Goal: Task Accomplishment & Management: Use online tool/utility

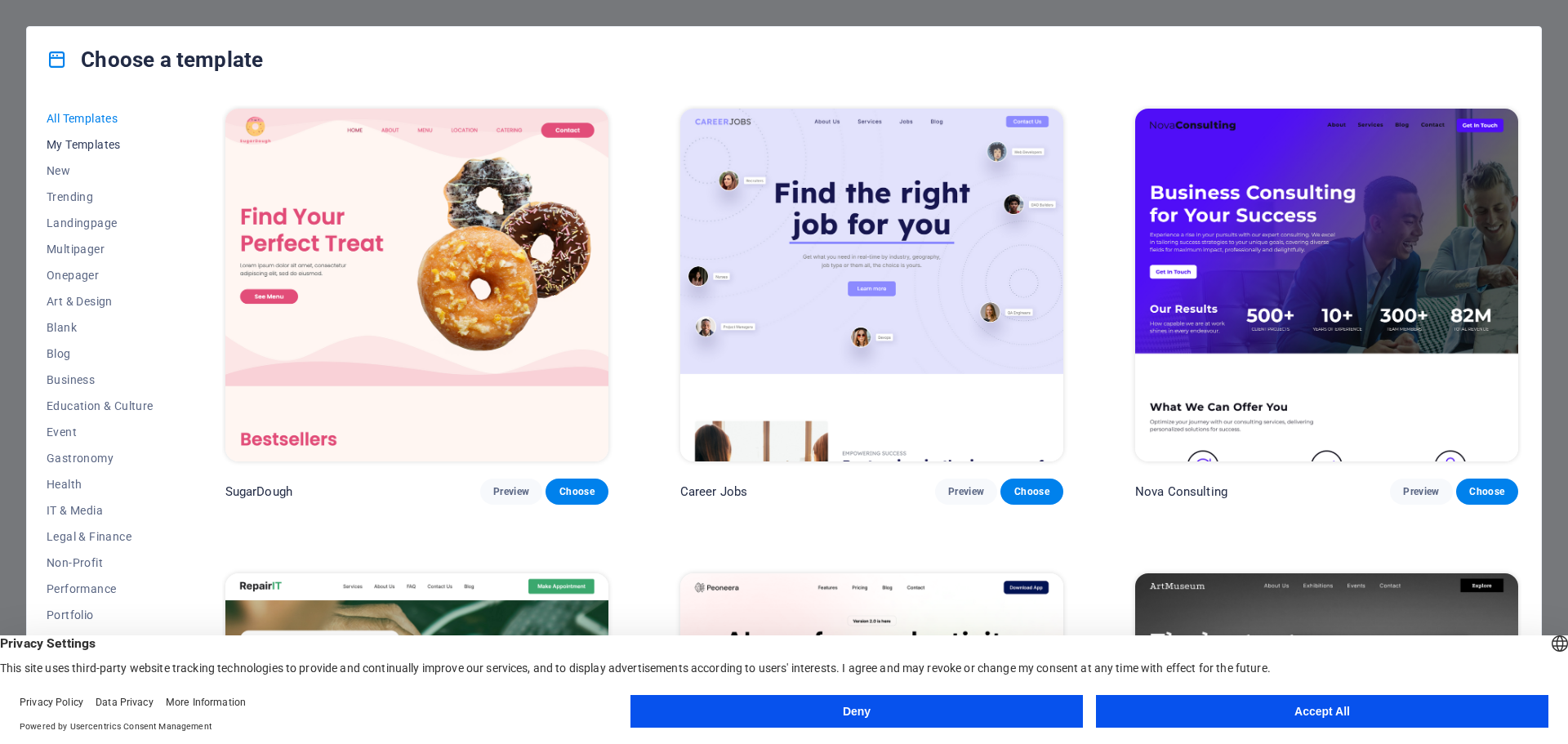
click at [85, 146] on span "My Templates" at bounding box center [100, 145] width 107 height 13
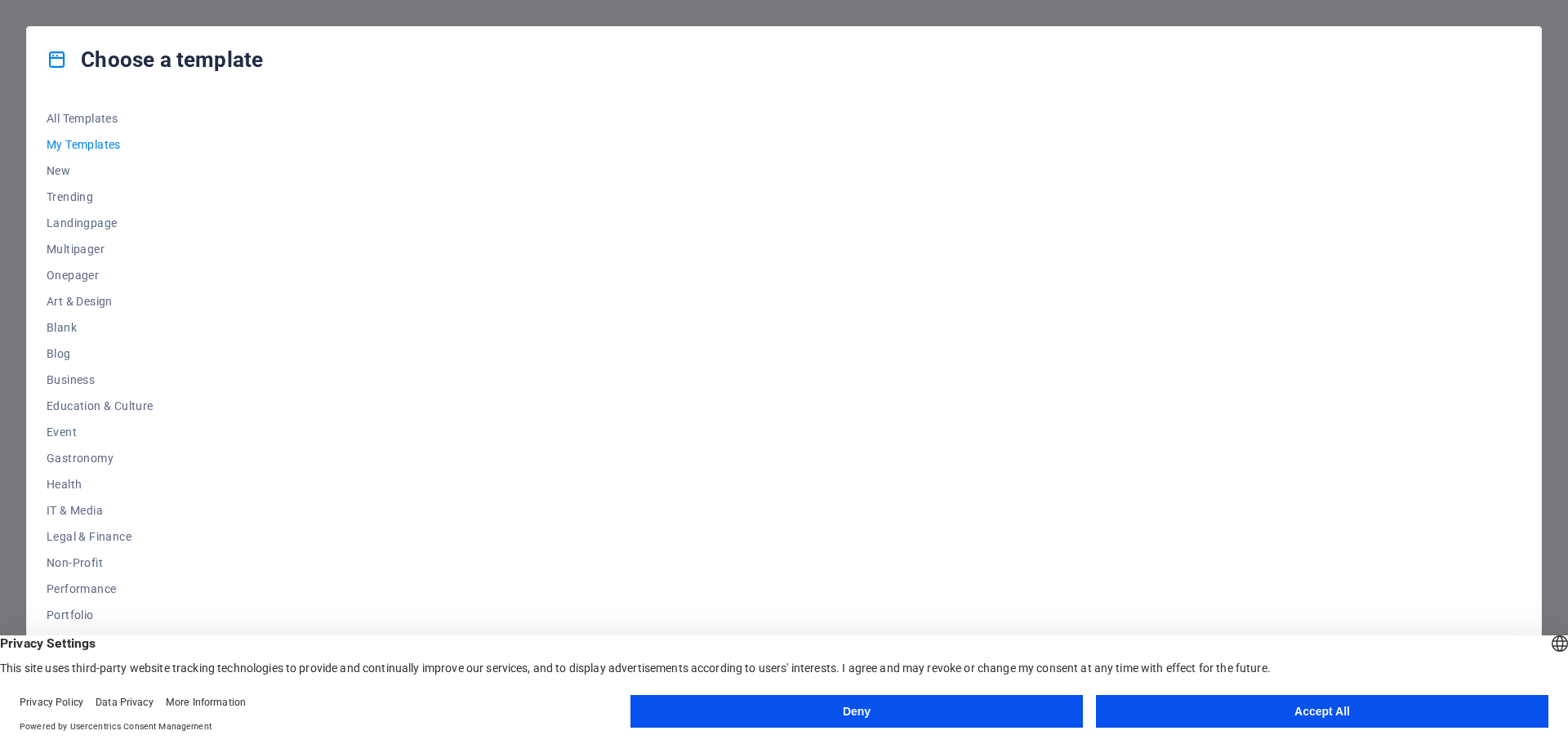
click at [1307, 718] on button "Accept All" at bounding box center [1322, 711] width 453 height 33
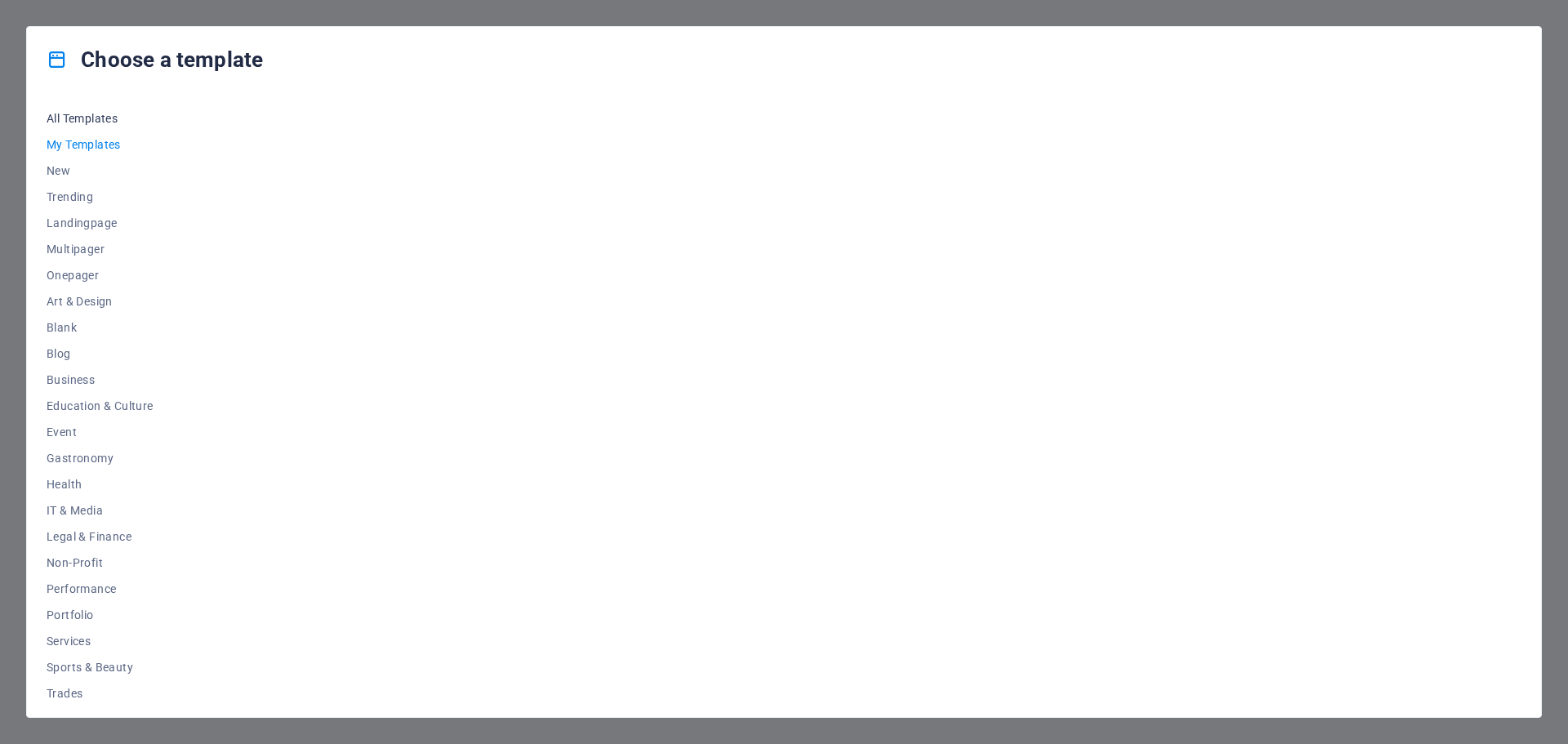
click at [79, 124] on span "All Templates" at bounding box center [100, 118] width 107 height 13
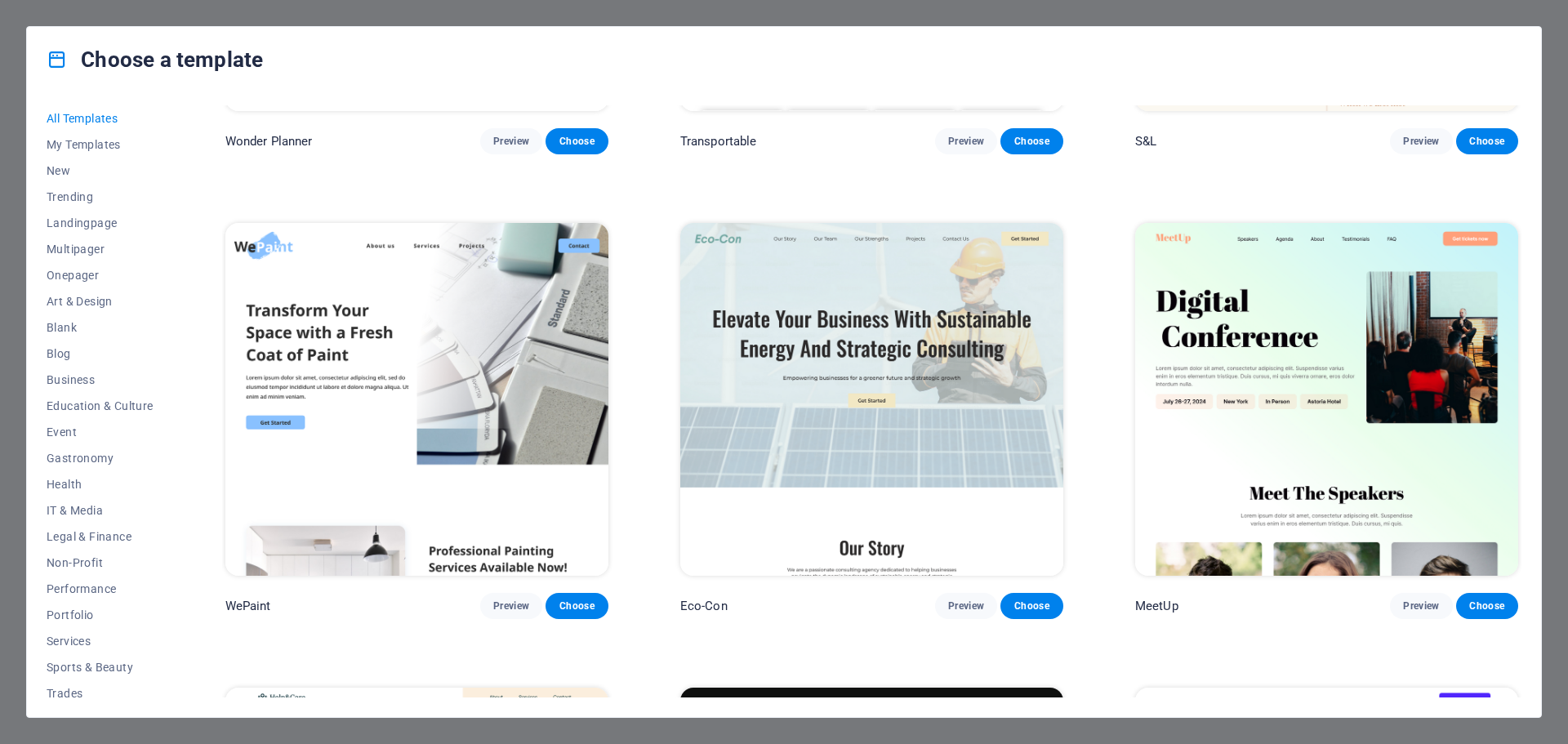
scroll to position [1307, 0]
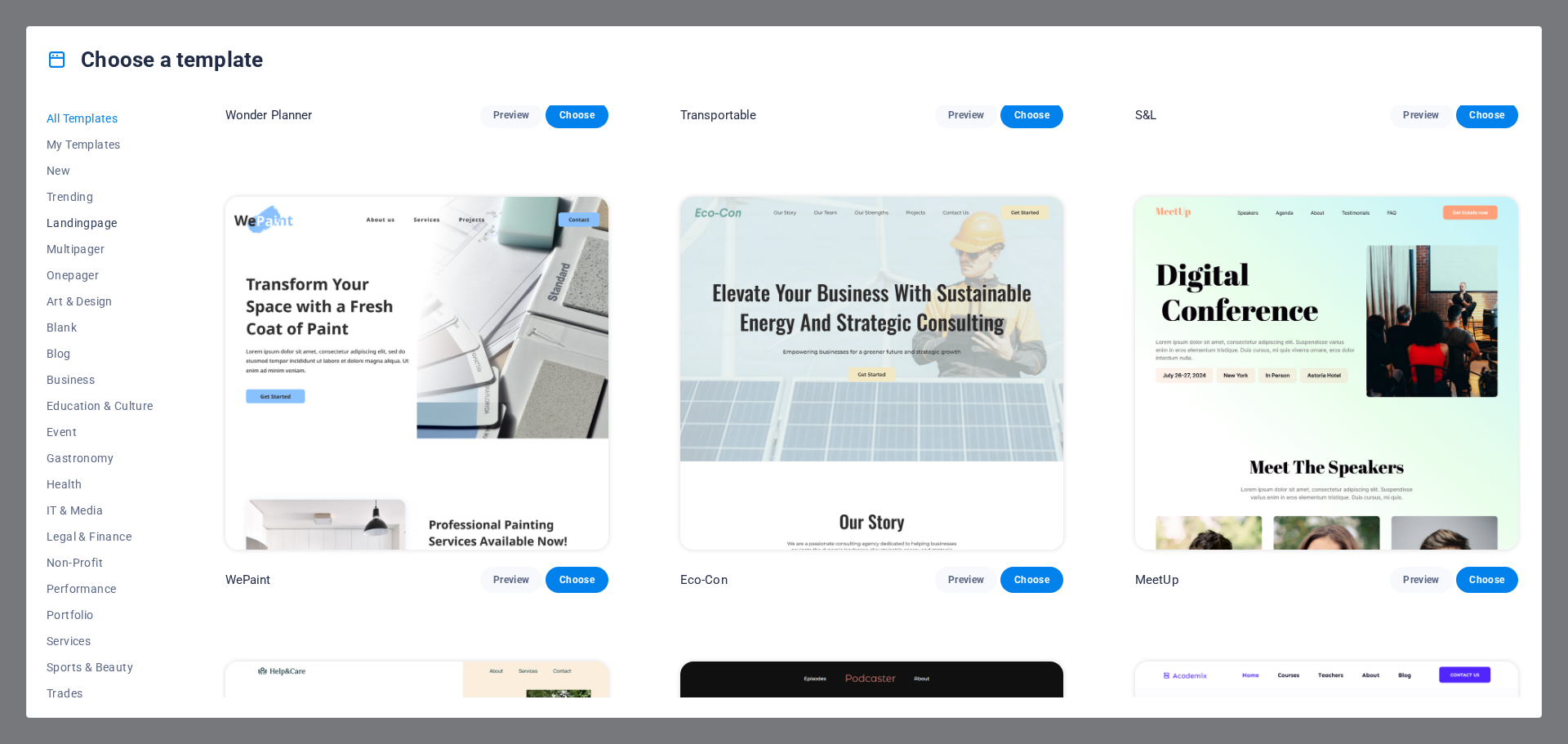
click at [88, 225] on span "Landingpage" at bounding box center [100, 222] width 107 height 13
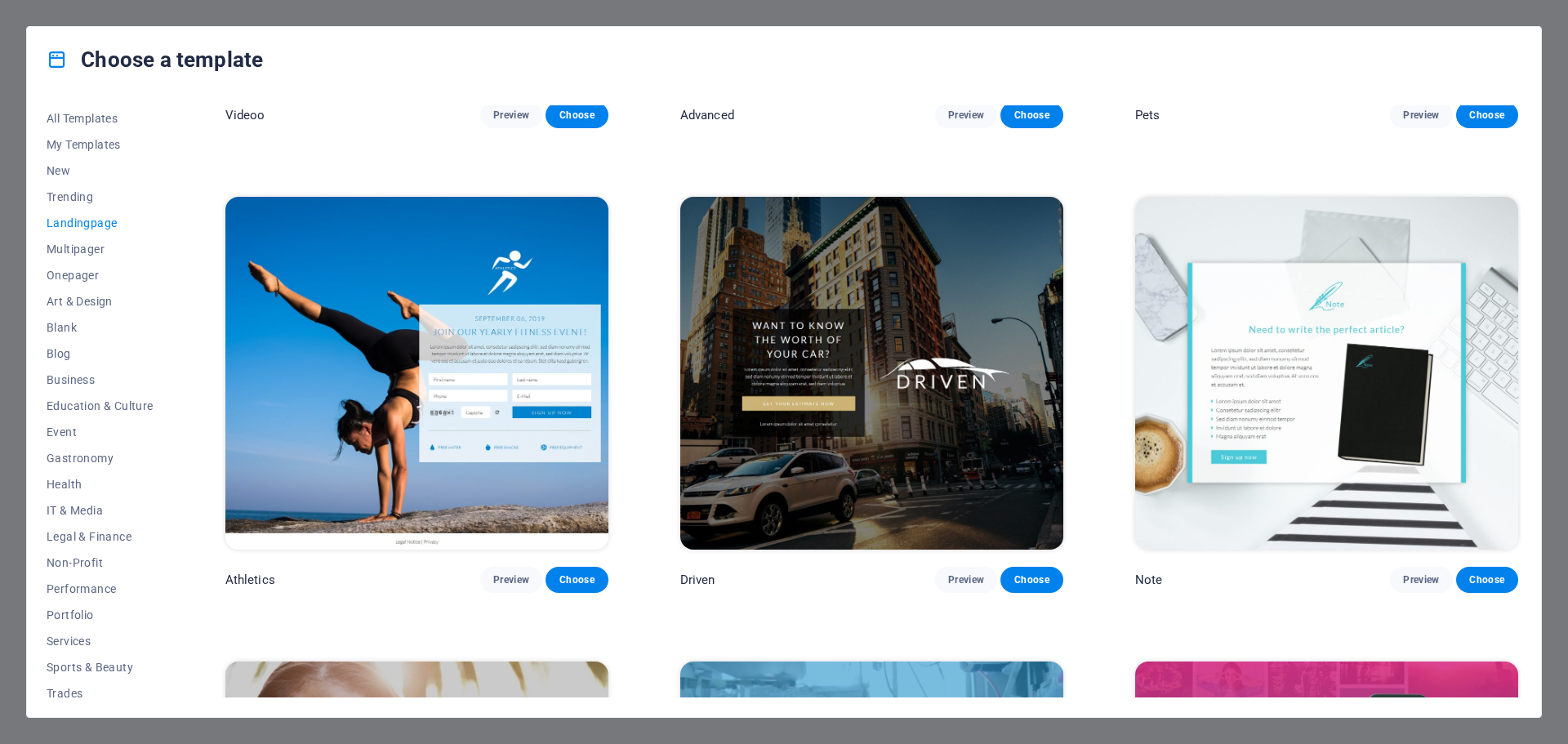
scroll to position [1062, 0]
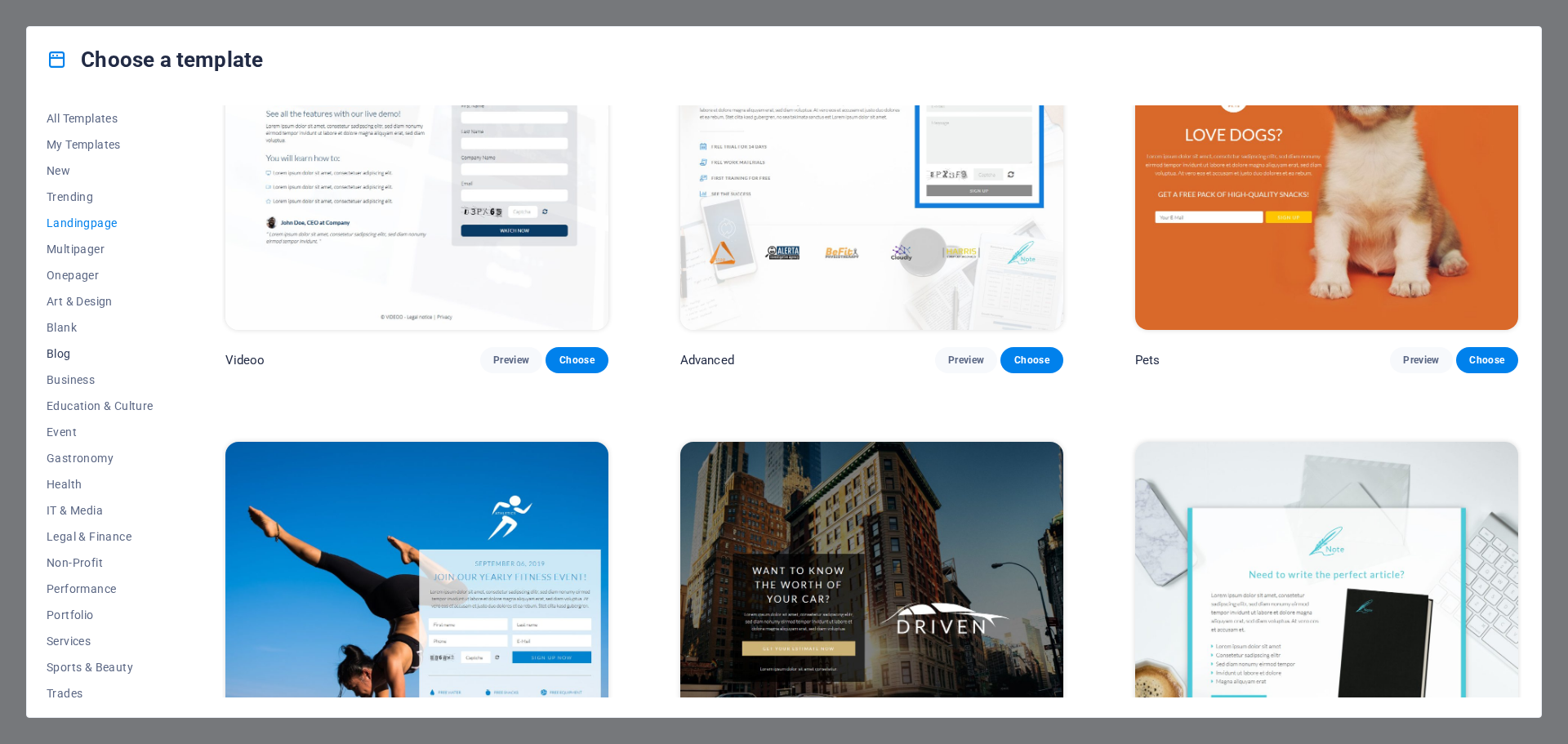
click at [70, 353] on span "Blog" at bounding box center [100, 353] width 107 height 13
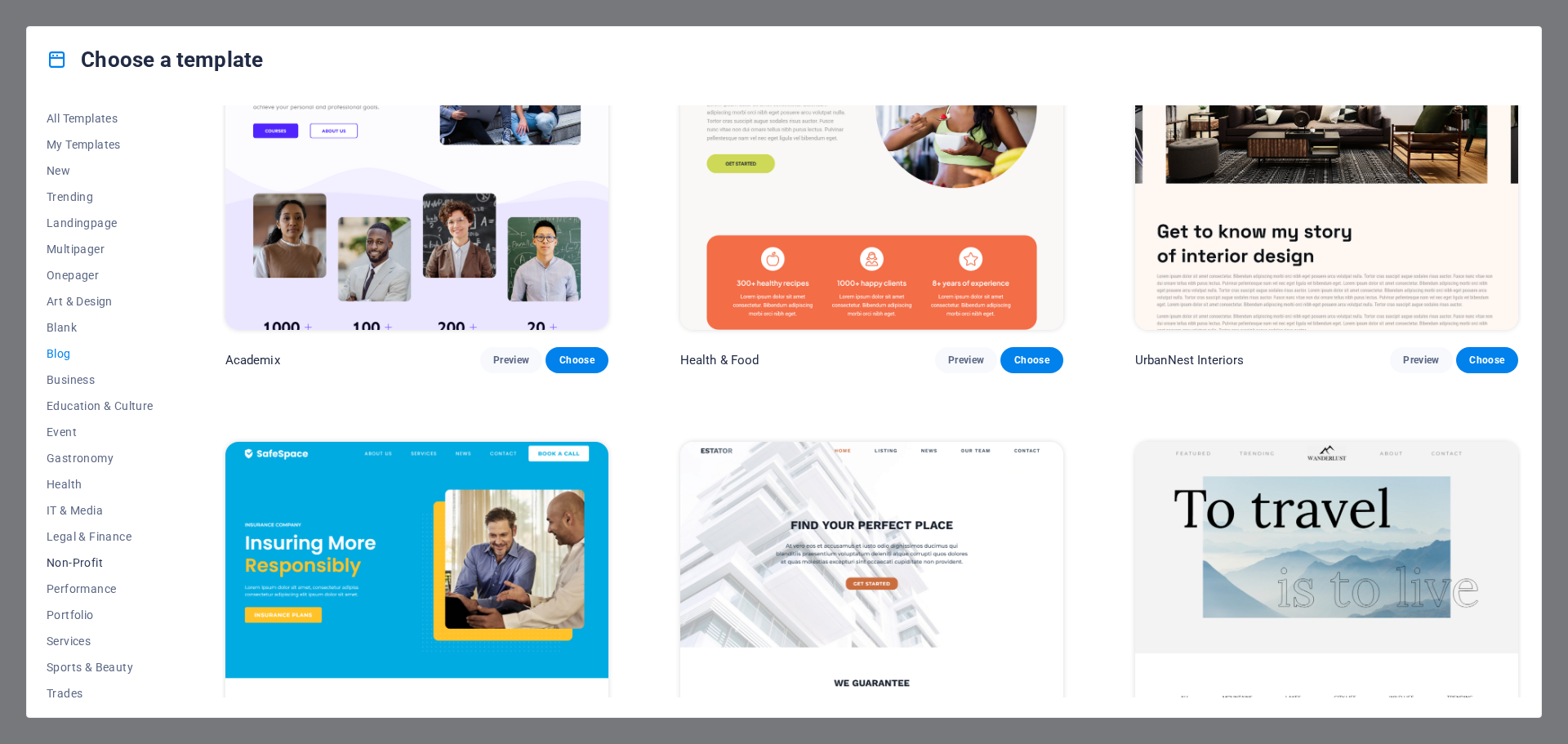
click at [77, 566] on span "Non-Profit" at bounding box center [100, 562] width 107 height 13
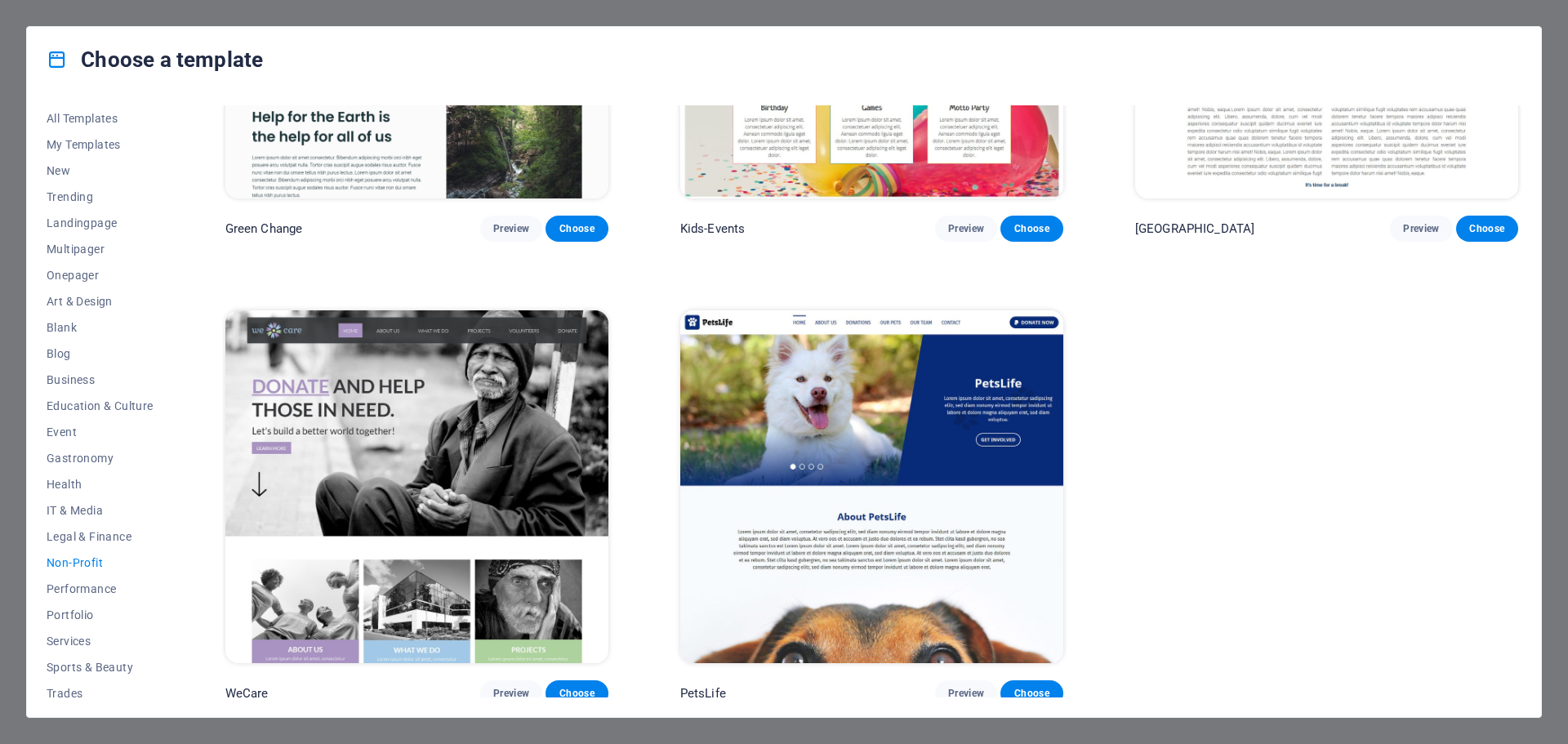
scroll to position [268, 0]
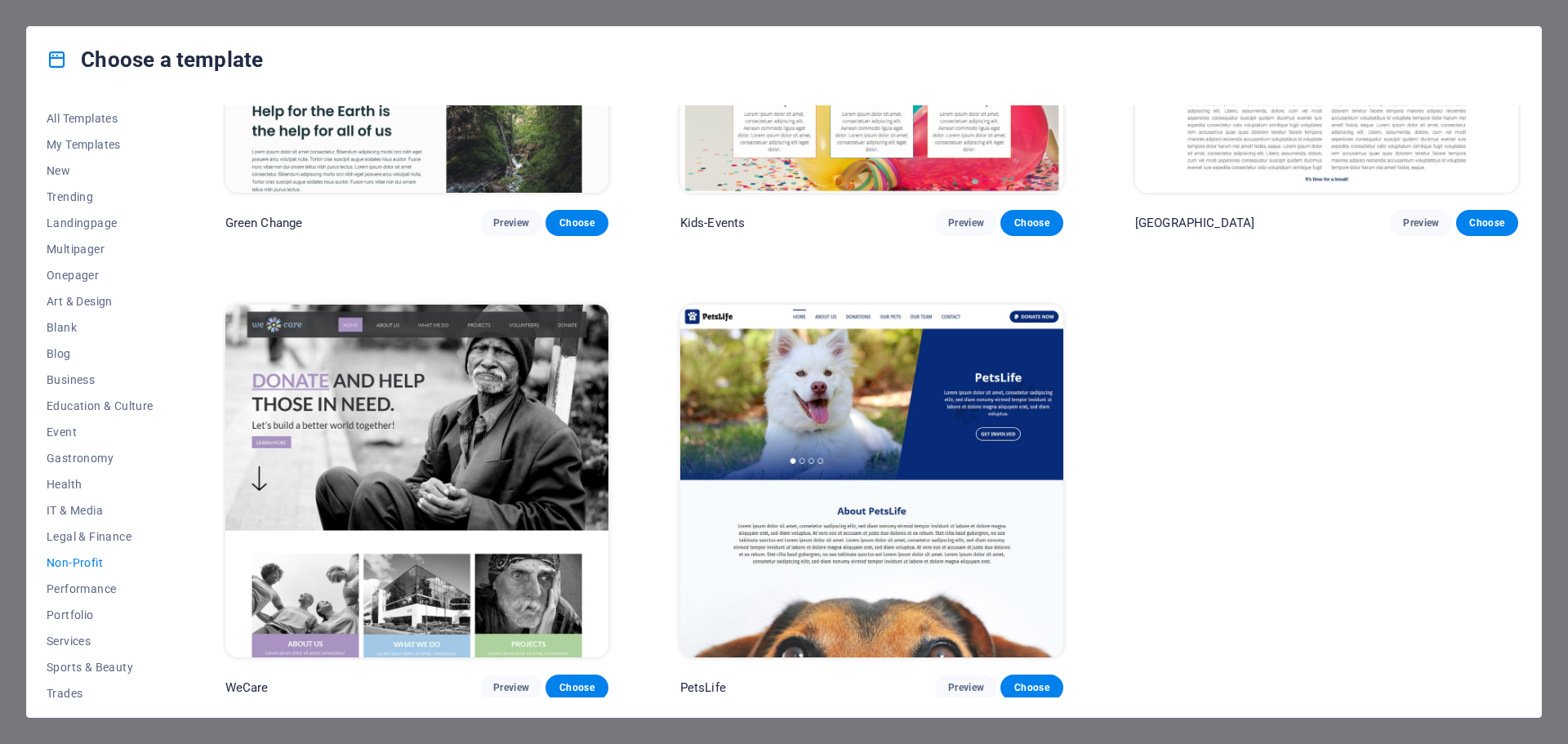
click at [486, 406] on img at bounding box center [417, 481] width 383 height 353
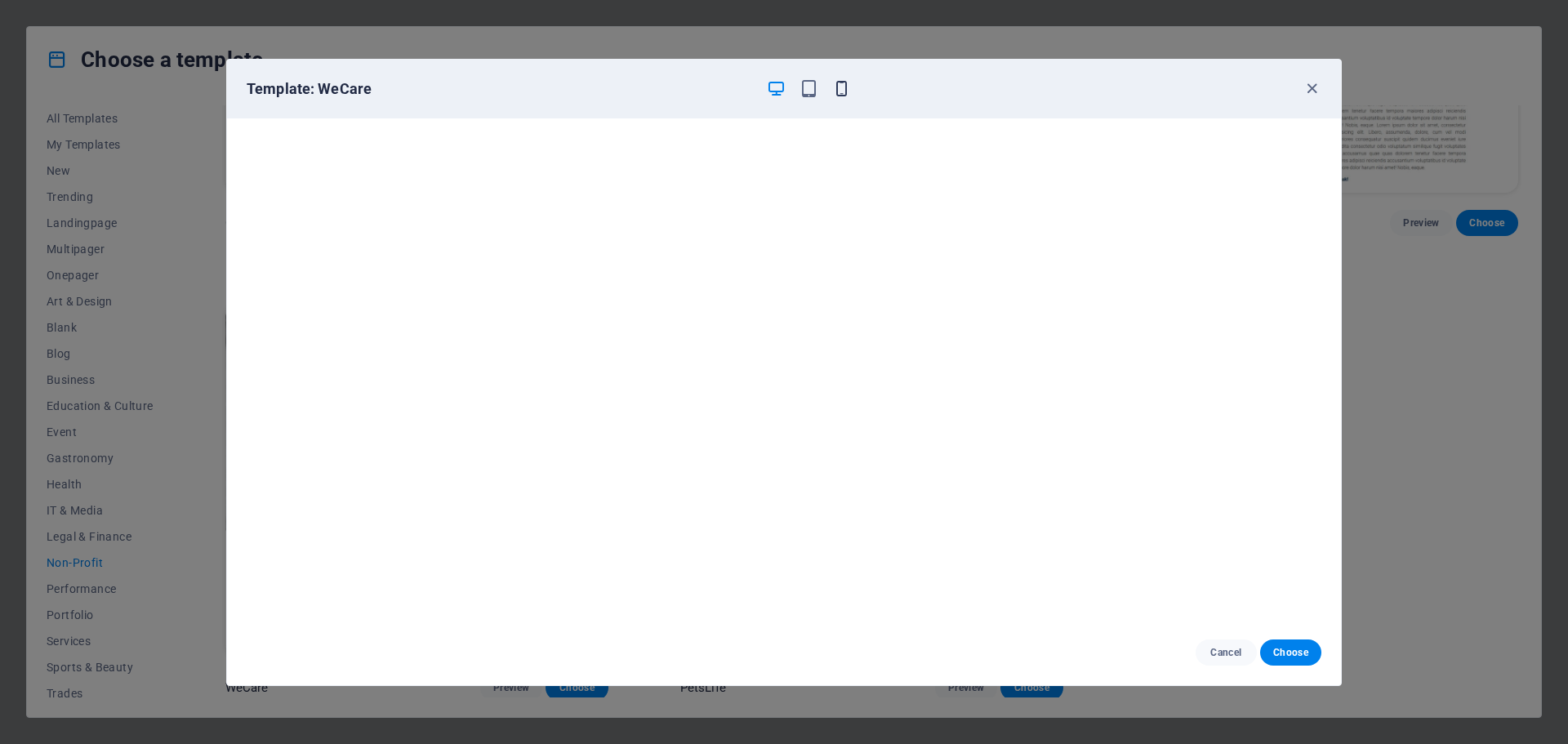
click at [835, 91] on icon "button" at bounding box center [841, 89] width 19 height 19
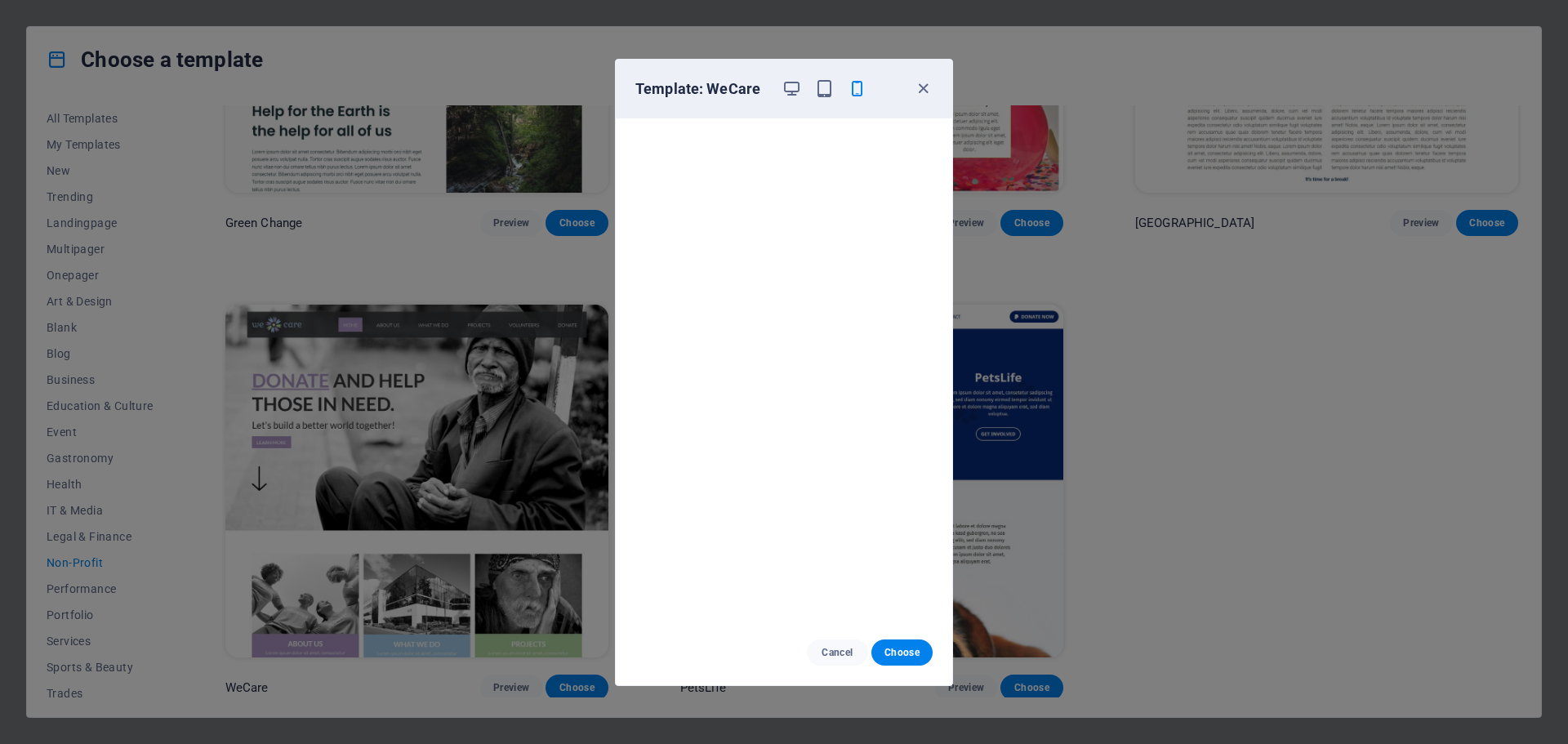
click at [1377, 504] on div "Template: WeCare Cancel Choose" at bounding box center [784, 372] width 1568 height 744
